Goal: Check status: Check status

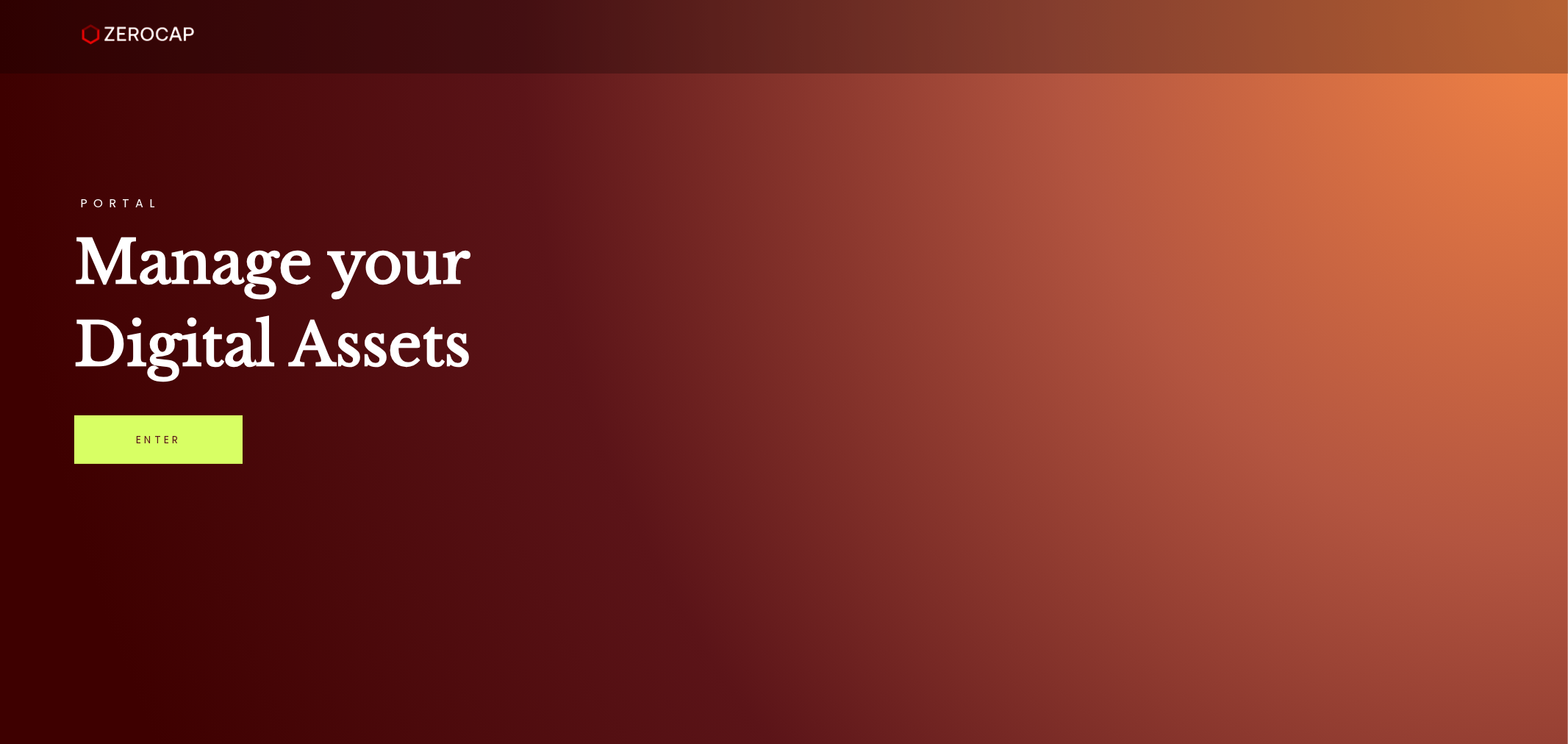
click at [156, 442] on link "Enter" at bounding box center [158, 439] width 168 height 49
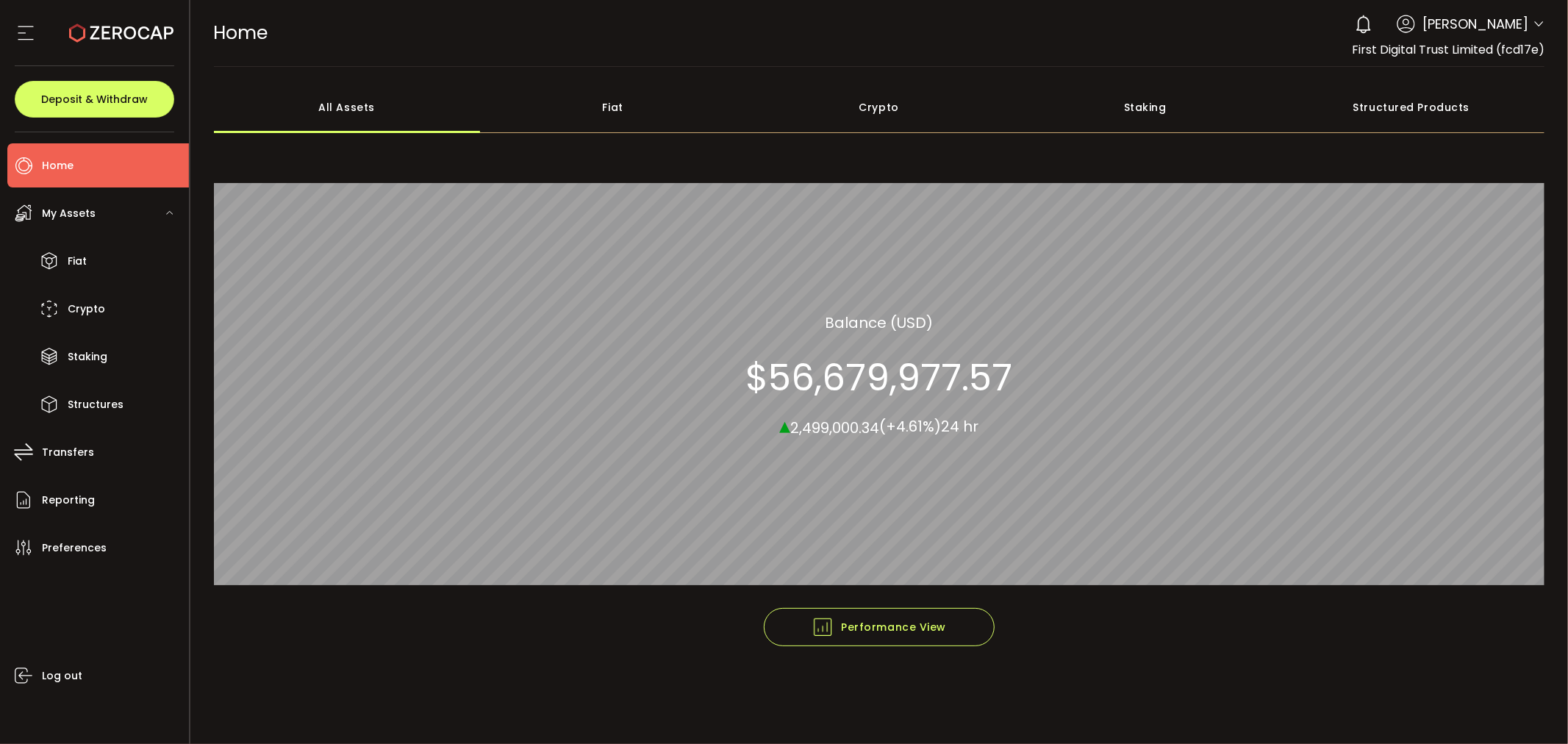
click at [613, 86] on div "Fiat" at bounding box center [613, 107] width 267 height 52
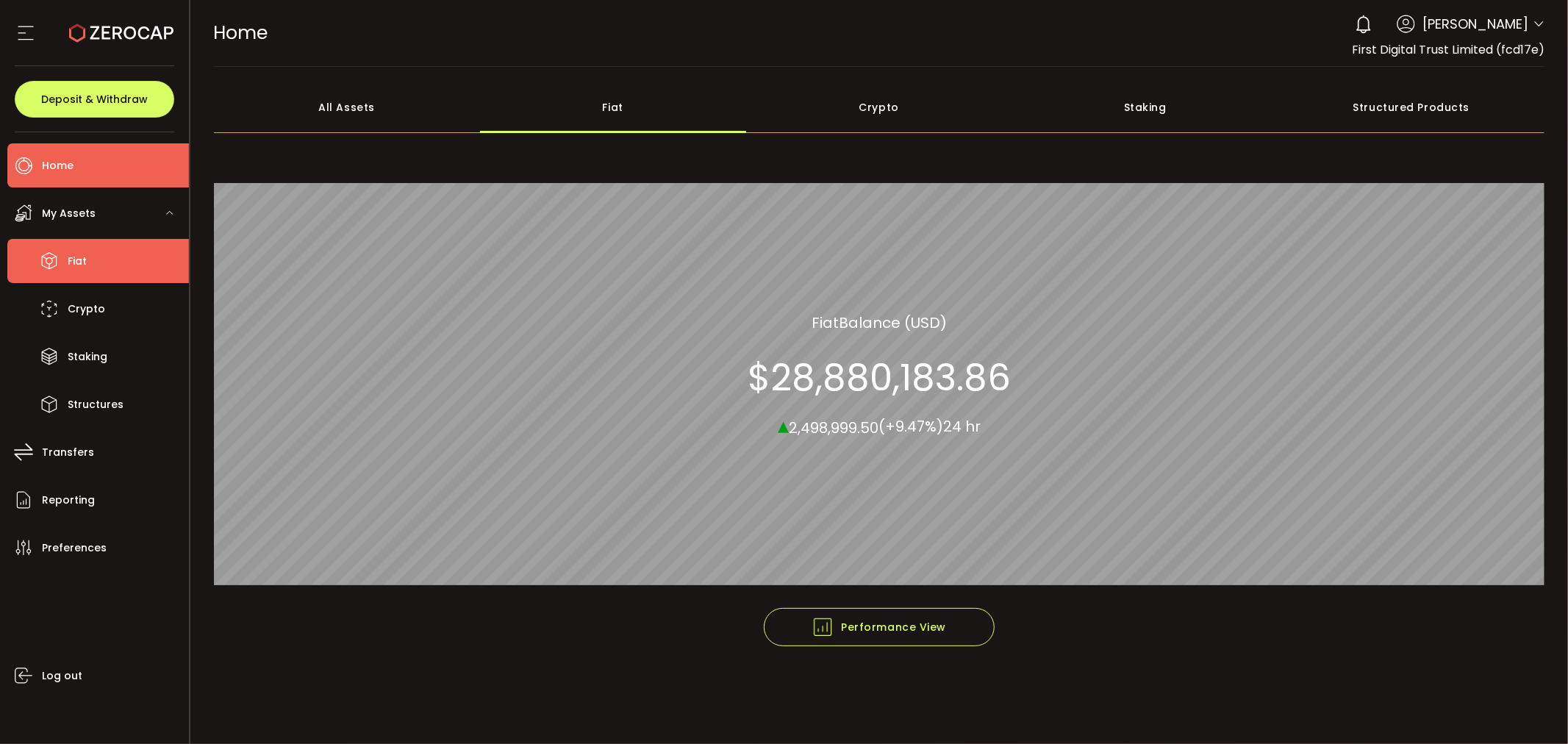
click at [106, 267] on li "Fiat" at bounding box center [99, 261] width 182 height 44
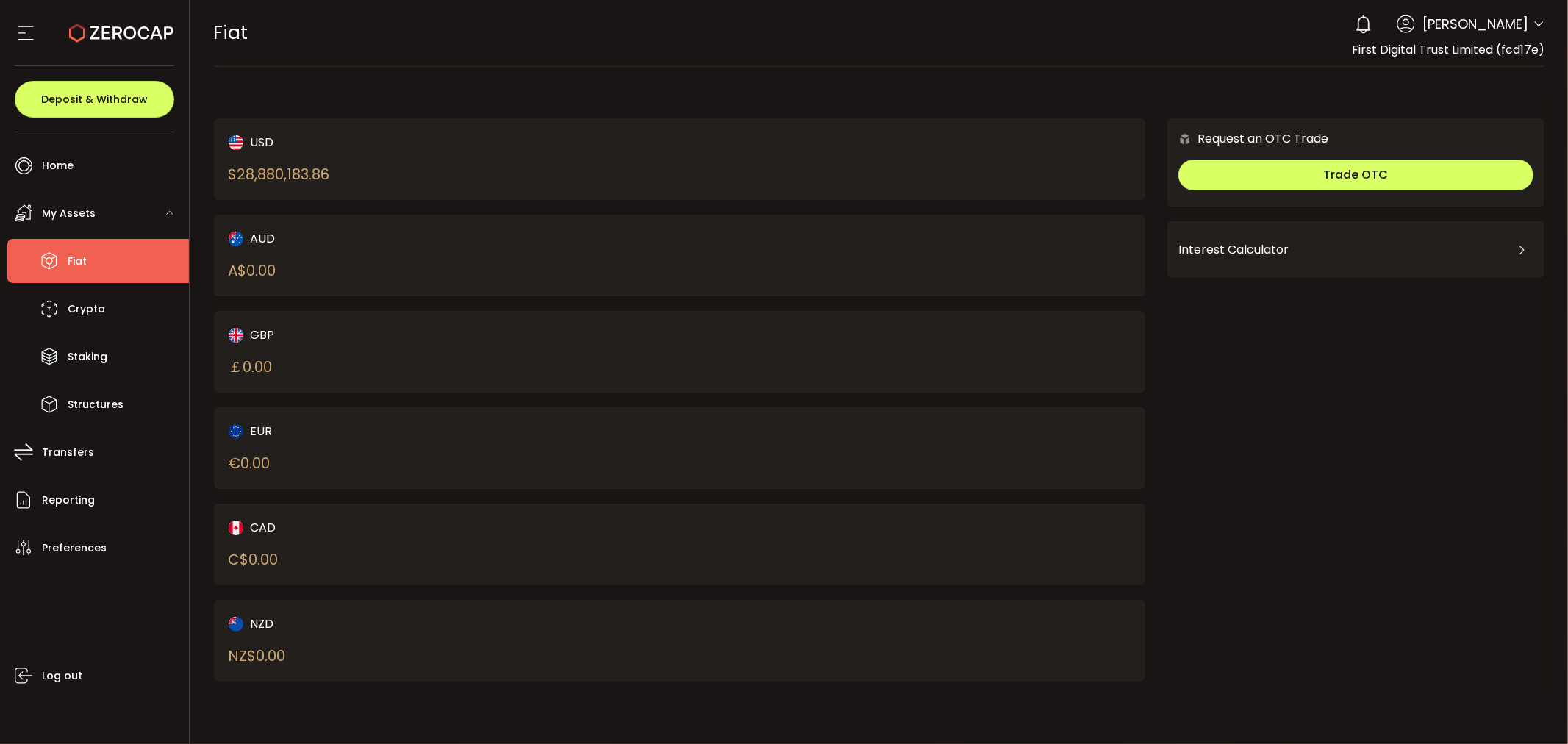
click at [261, 175] on div "$ 28,880,183.86" at bounding box center [279, 174] width 102 height 22
click at [108, 454] on li "Transfers" at bounding box center [99, 451] width 182 height 44
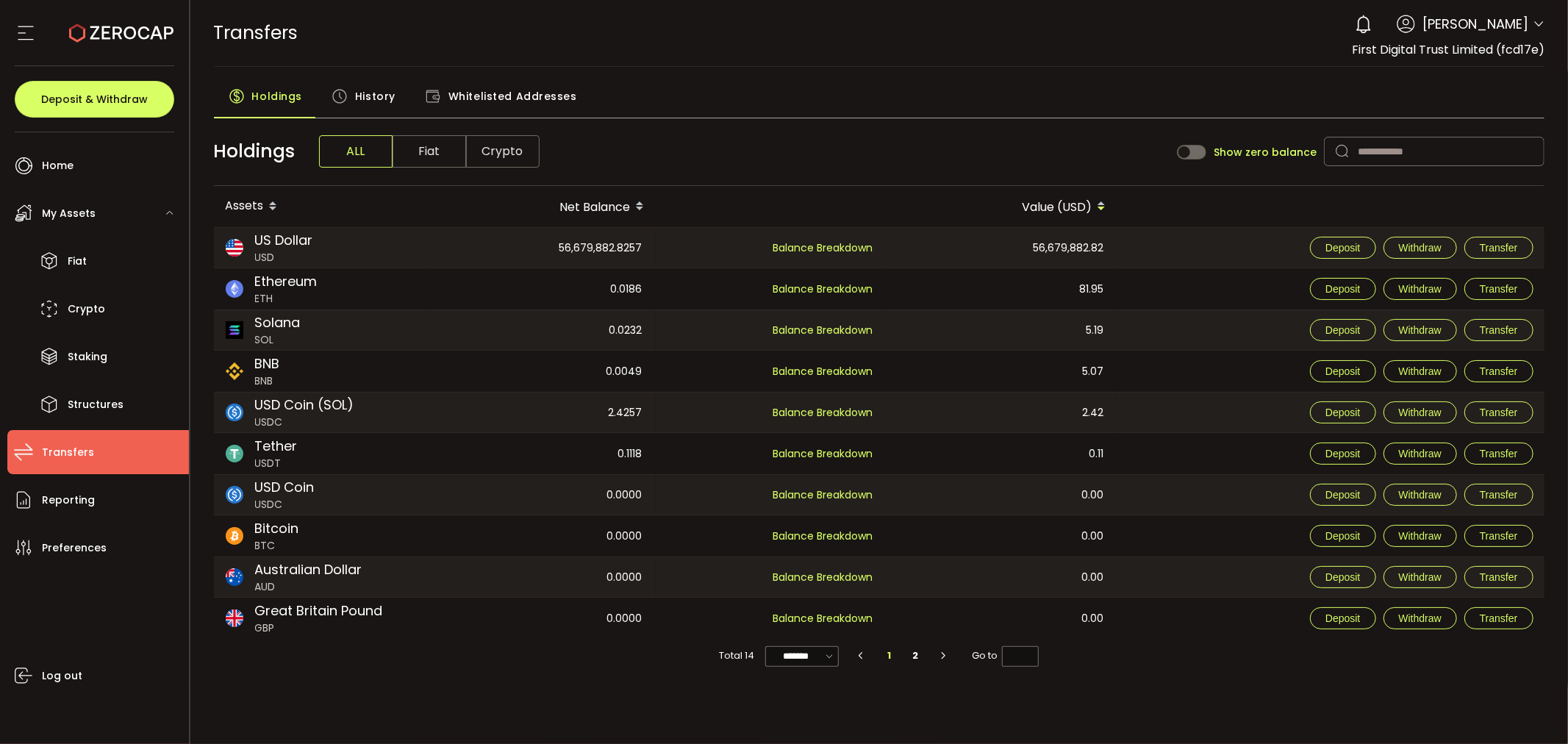
click at [37, 26] on div at bounding box center [94, 33] width 159 height 66
click at [11, 26] on section at bounding box center [94, 33] width 188 height 66
click at [17, 27] on icon at bounding box center [25, 33] width 22 height 22
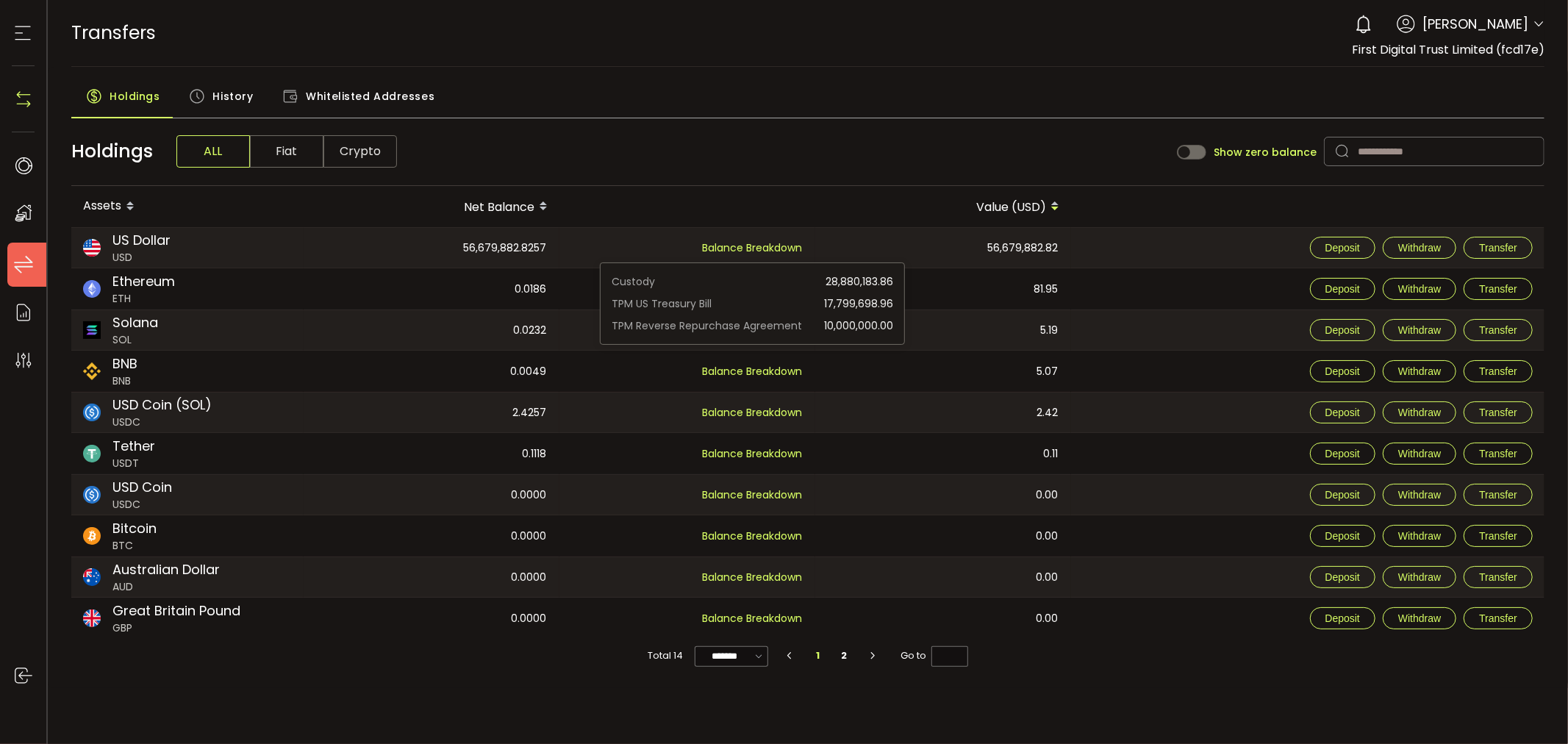
click at [774, 243] on span "Balance Breakdown" at bounding box center [752, 247] width 100 height 15
click at [125, 248] on span "US Dollar" at bounding box center [141, 240] width 58 height 20
click at [291, 150] on span "Fiat" at bounding box center [286, 151] width 73 height 32
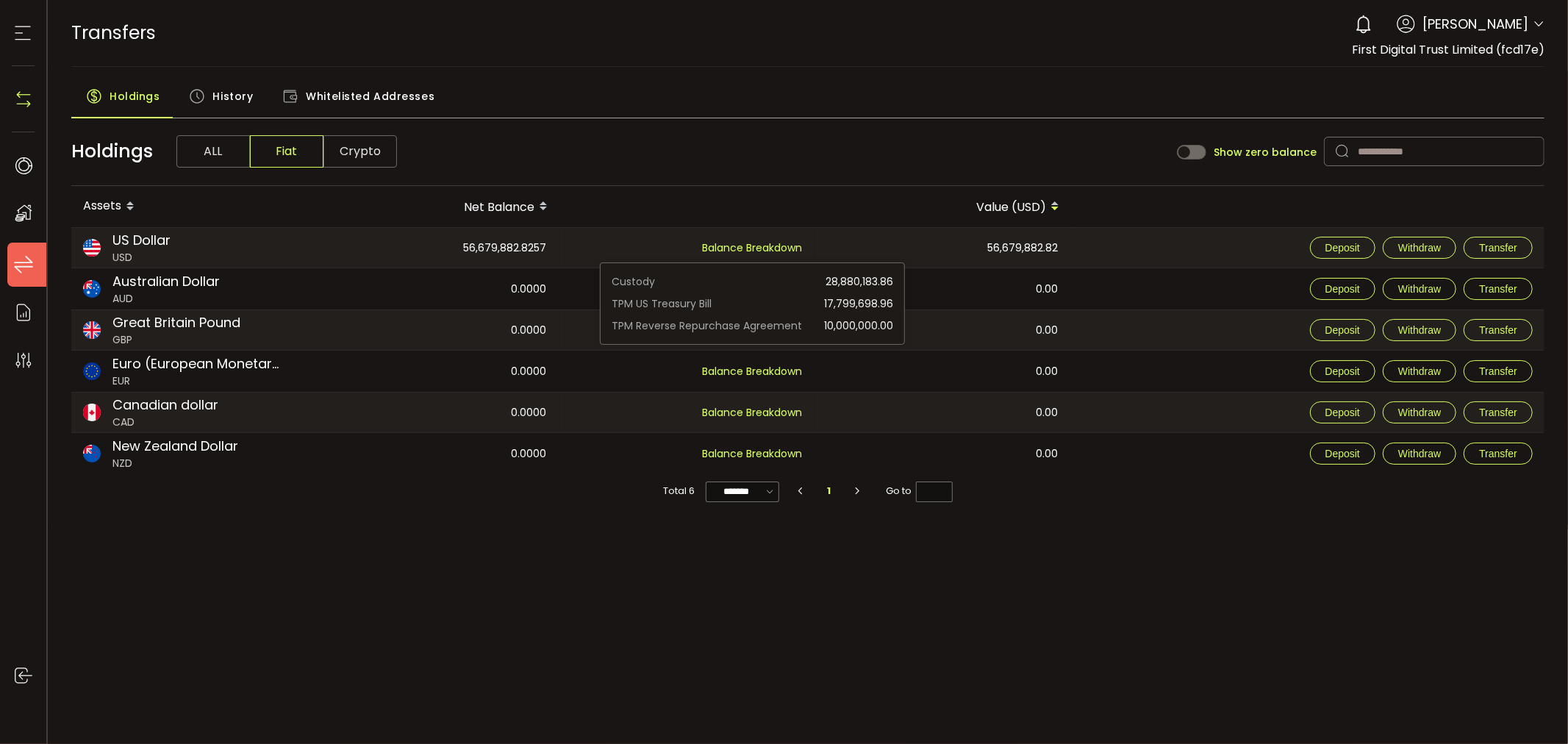
click at [736, 248] on span "Balance Breakdown" at bounding box center [752, 247] width 100 height 15
click at [805, 248] on div "Balance Breakdown" at bounding box center [686, 247] width 254 height 40
click at [754, 251] on span "Balance Breakdown" at bounding box center [752, 247] width 100 height 15
click at [760, 300] on div "TPM US Treasury Bill 17,799,698.96" at bounding box center [752, 304] width 281 height 22
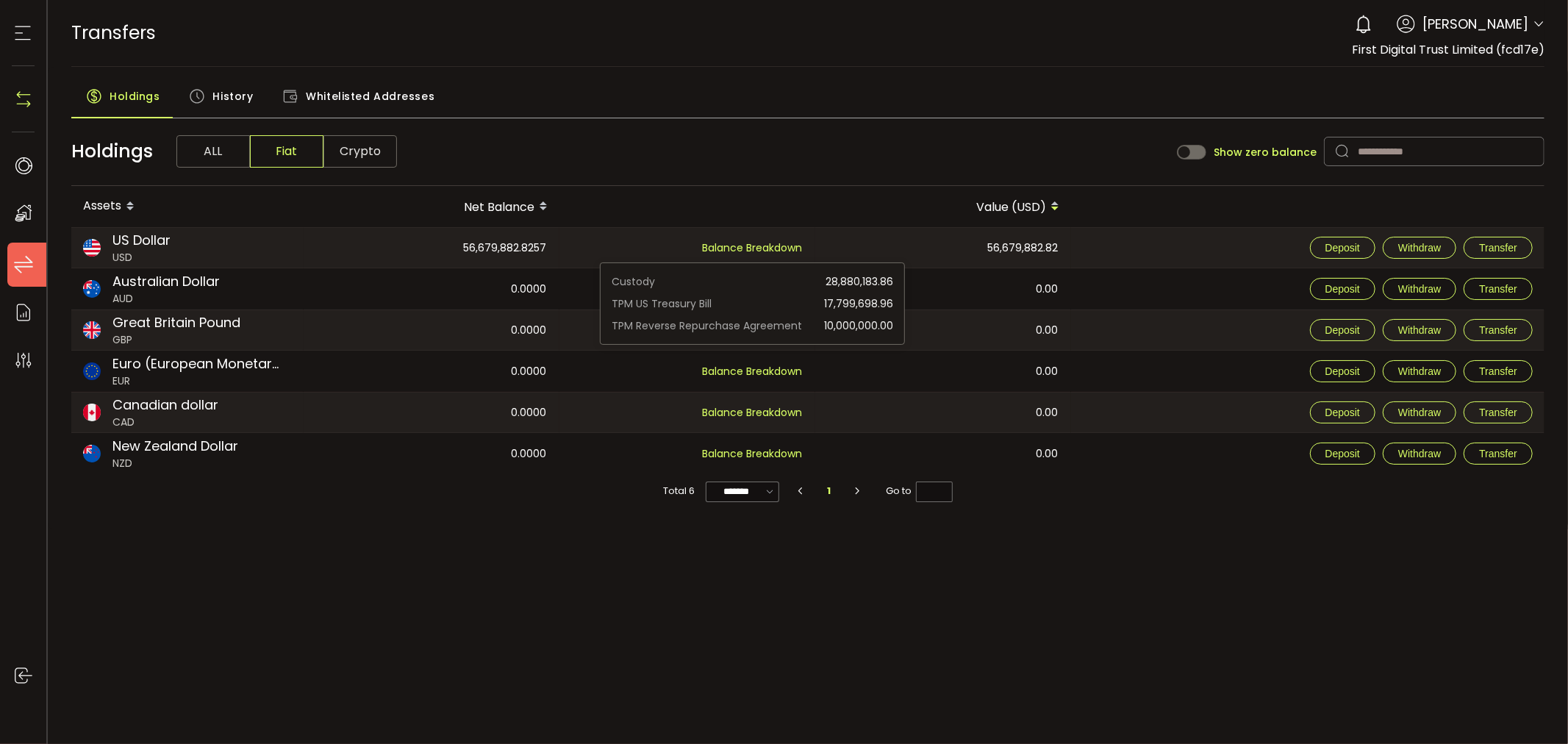
click at [864, 299] on span "17,799,698.96" at bounding box center [858, 304] width 69 height 22
click at [848, 302] on span "17,799,698.96" at bounding box center [858, 304] width 69 height 22
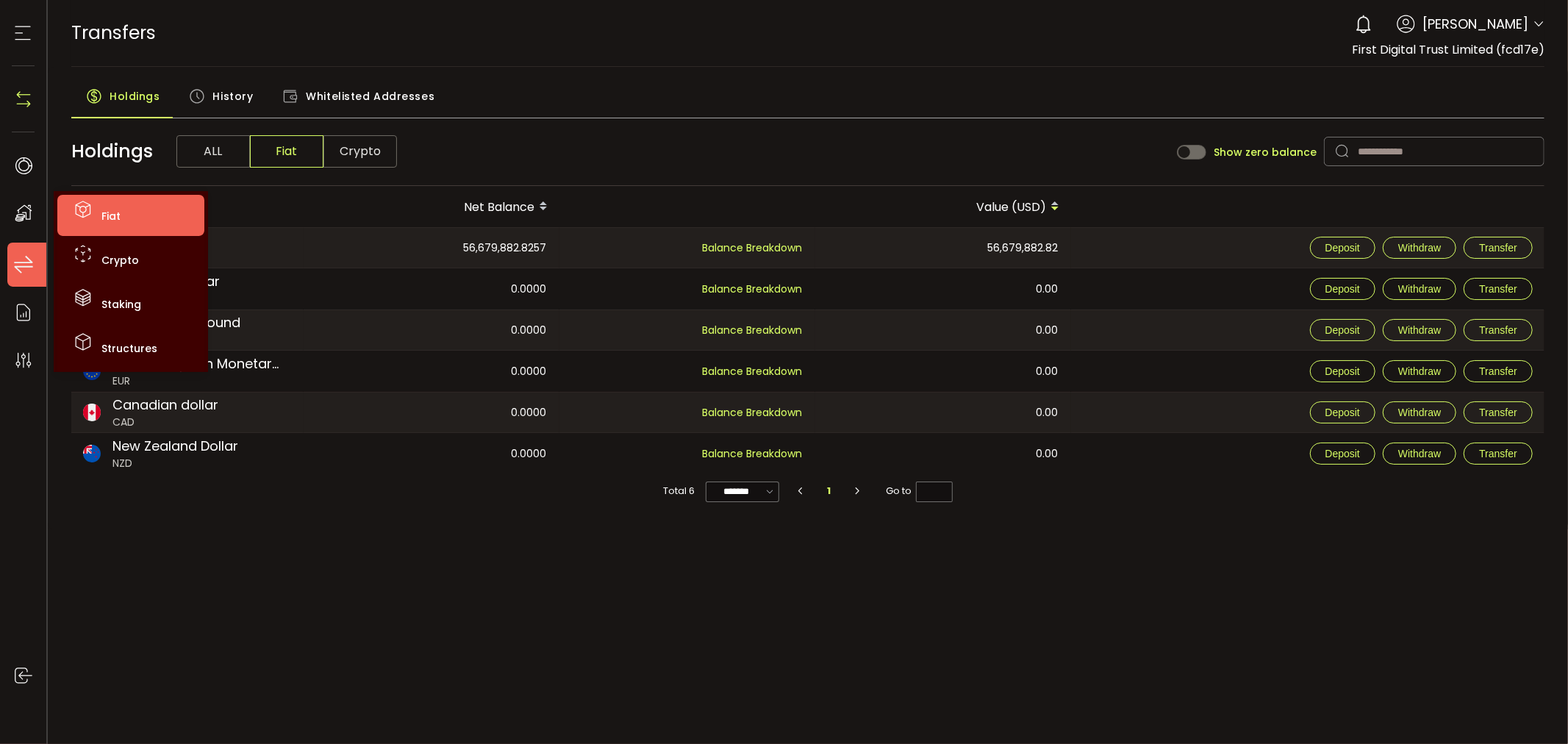
click at [111, 210] on span "Fiat" at bounding box center [111, 216] width 20 height 15
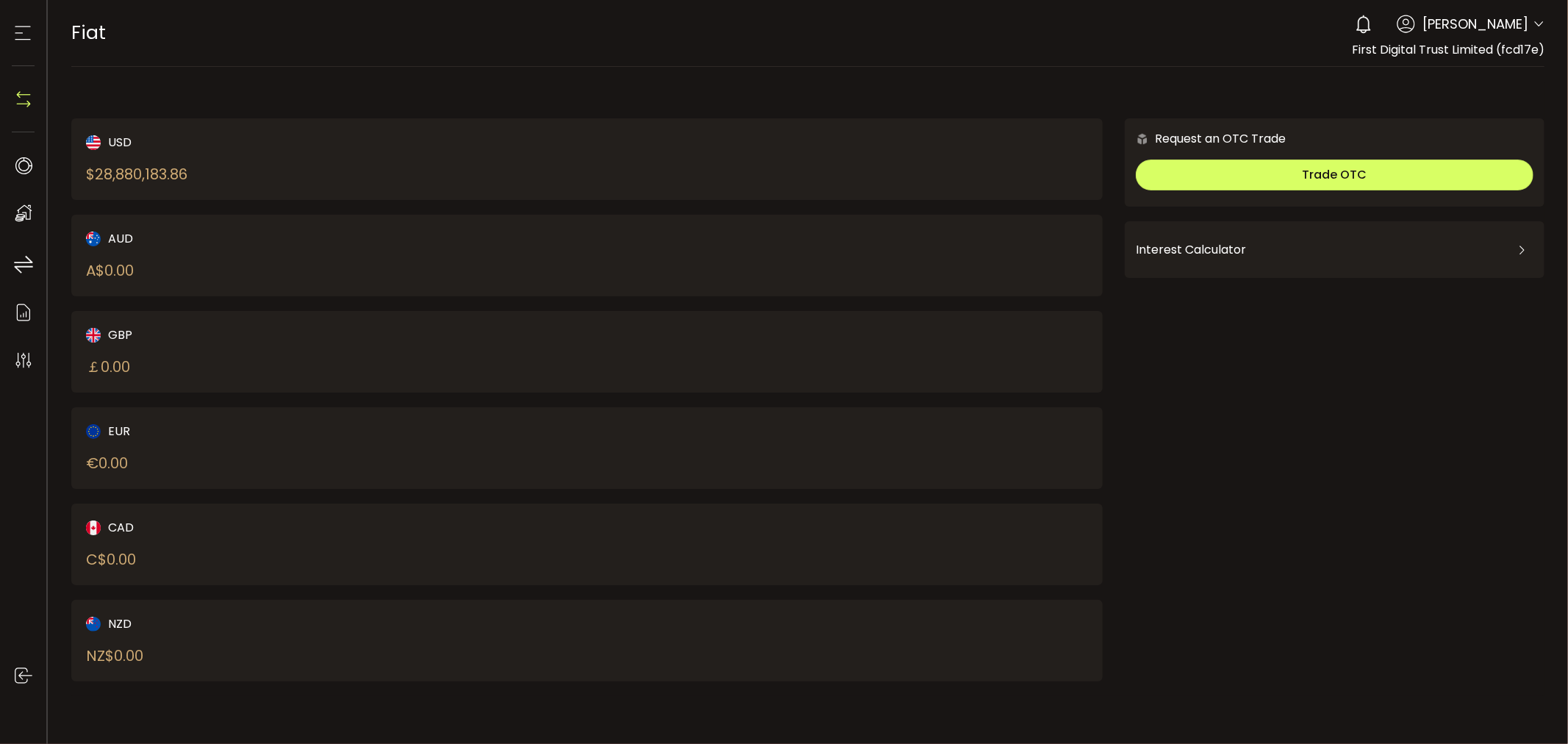
click at [170, 170] on div "$ 28,880,183.86" at bounding box center [137, 174] width 102 height 22
click at [17, 37] on icon at bounding box center [22, 33] width 22 height 22
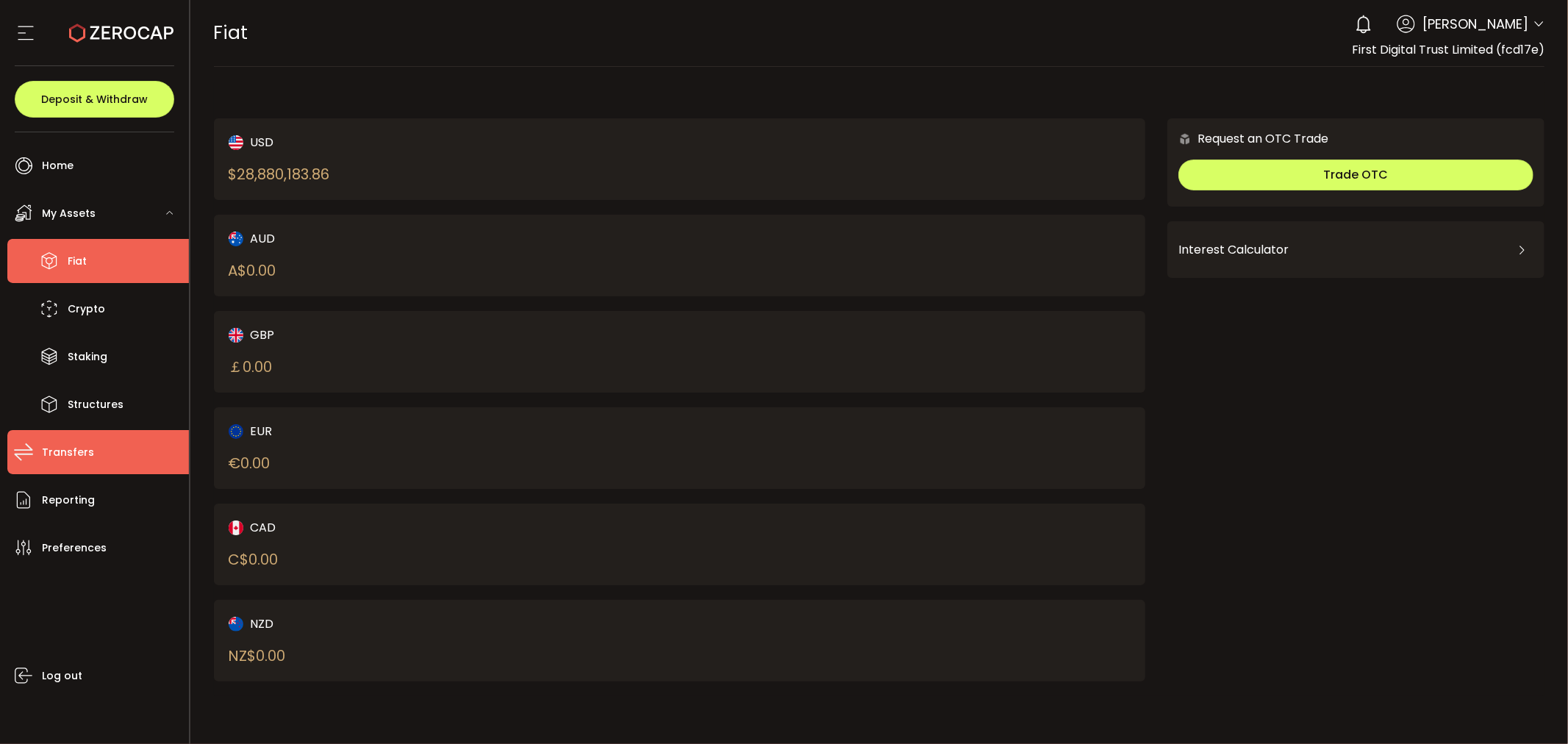
click at [90, 452] on span "Transfers" at bounding box center [67, 452] width 52 height 21
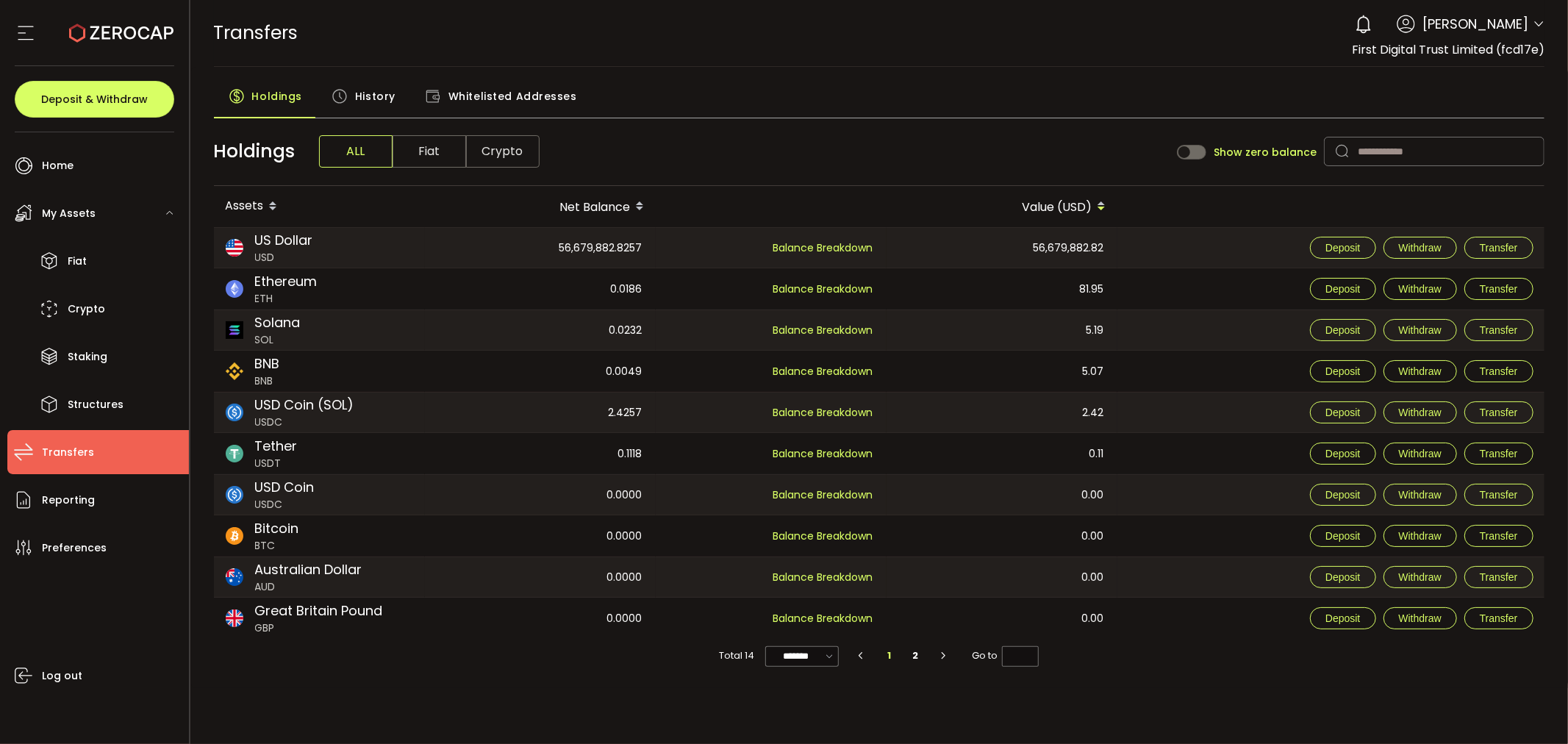
click at [361, 78] on main "Holdings History Whitelisted Addresses Holdings ALL Fiat Crypto Show zero balan…" at bounding box center [880, 378] width 1379 height 621
click at [355, 104] on span "History" at bounding box center [375, 97] width 40 height 29
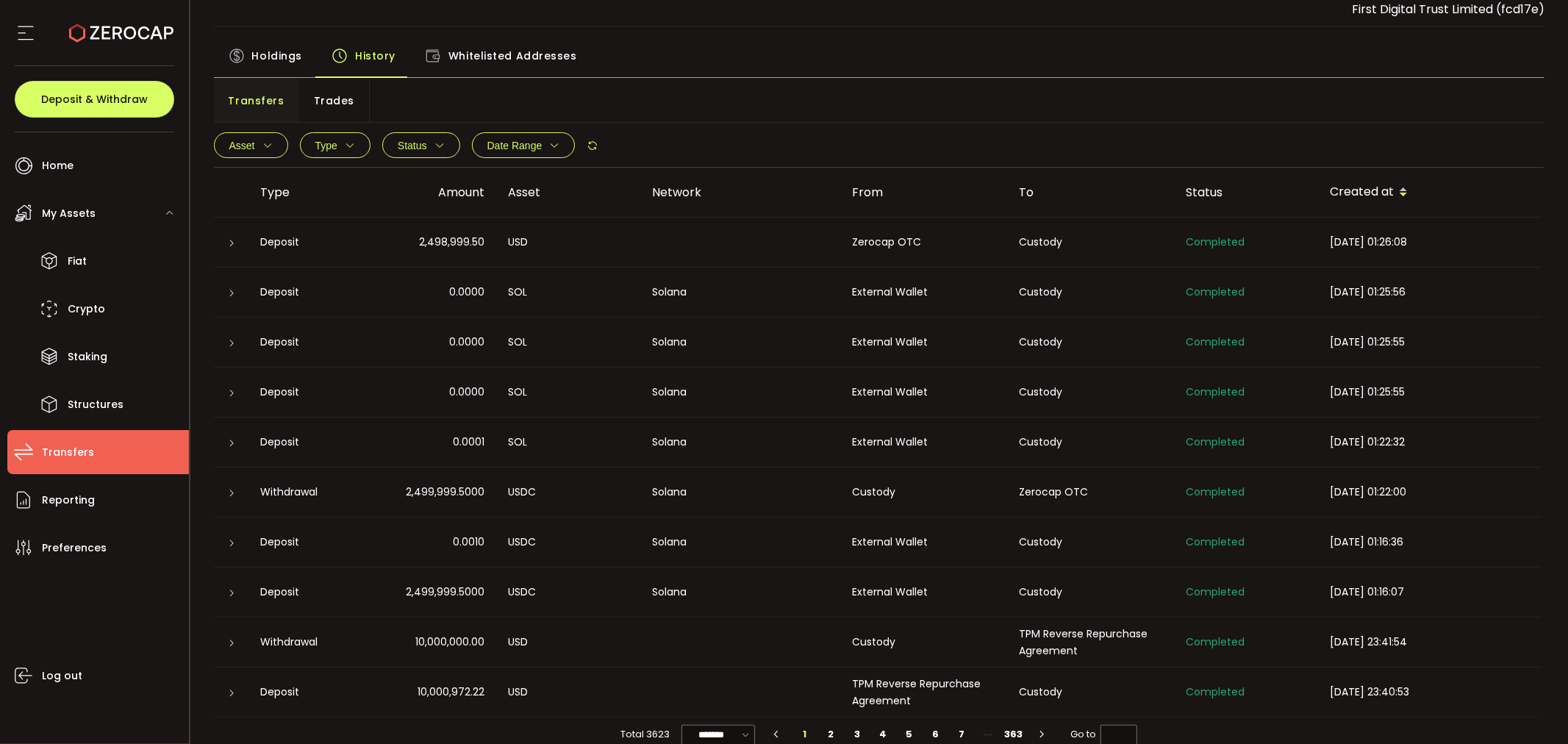
scroll to position [62, 0]
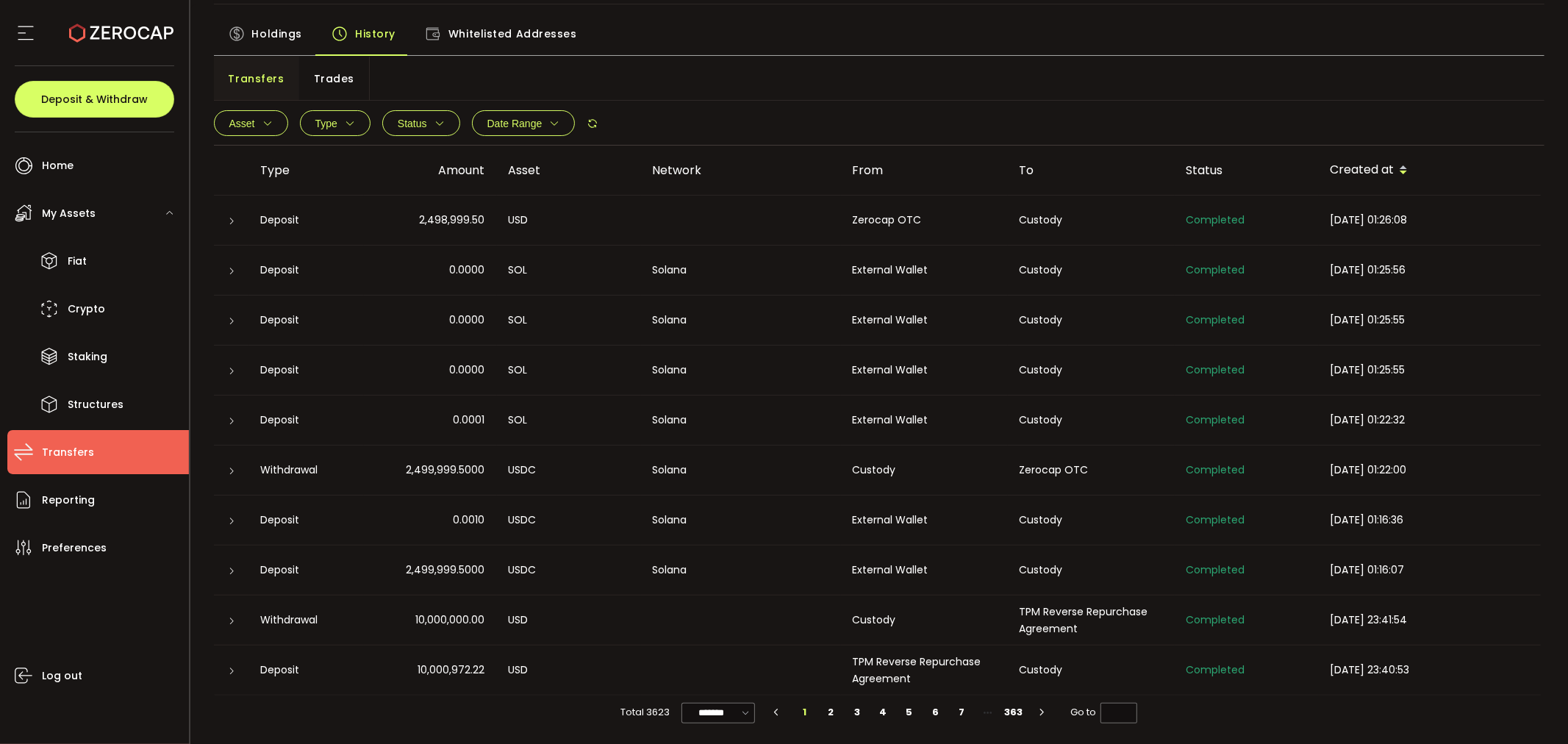
click at [827, 708] on li "2" at bounding box center [831, 712] width 26 height 21
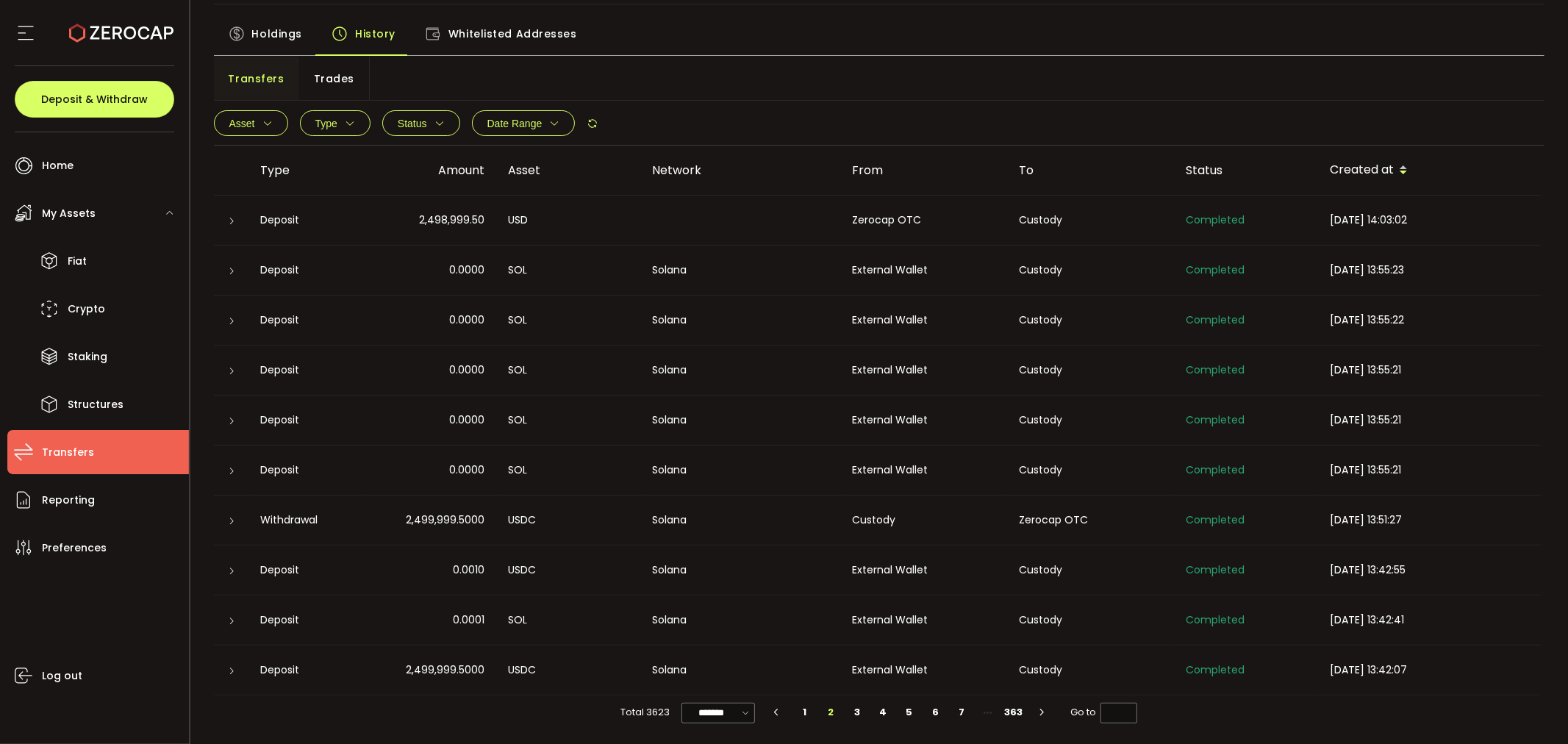
click at [855, 706] on li "3" at bounding box center [856, 712] width 26 height 21
click at [881, 708] on li "4" at bounding box center [883, 712] width 26 height 21
click at [906, 707] on li "5" at bounding box center [909, 712] width 26 height 21
type input "*"
